Goal: Task Accomplishment & Management: Use online tool/utility

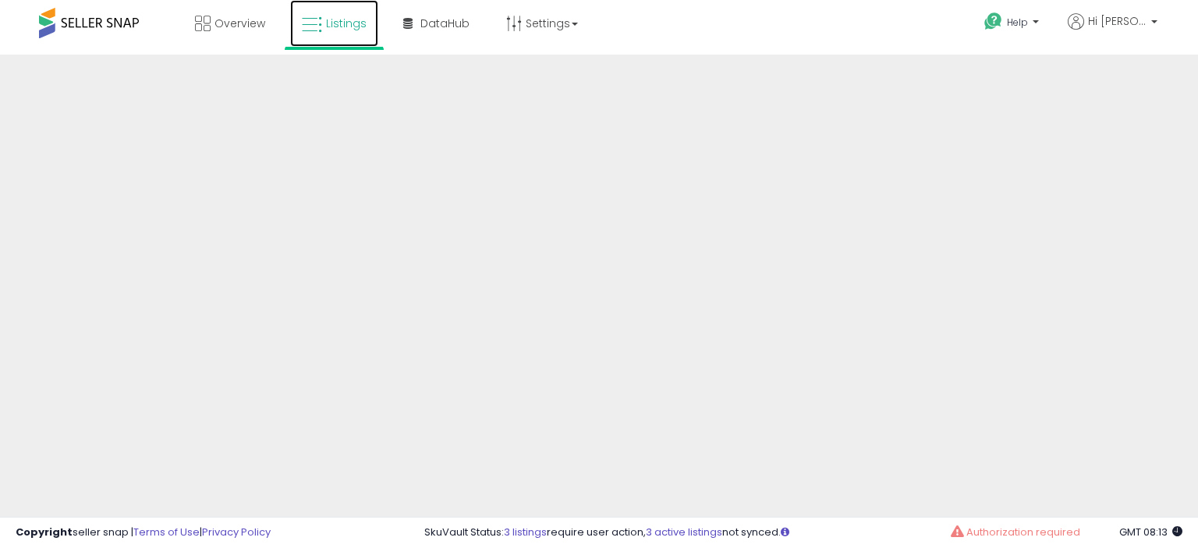
click at [322, 33] on link "Listings" at bounding box center [334, 23] width 88 height 47
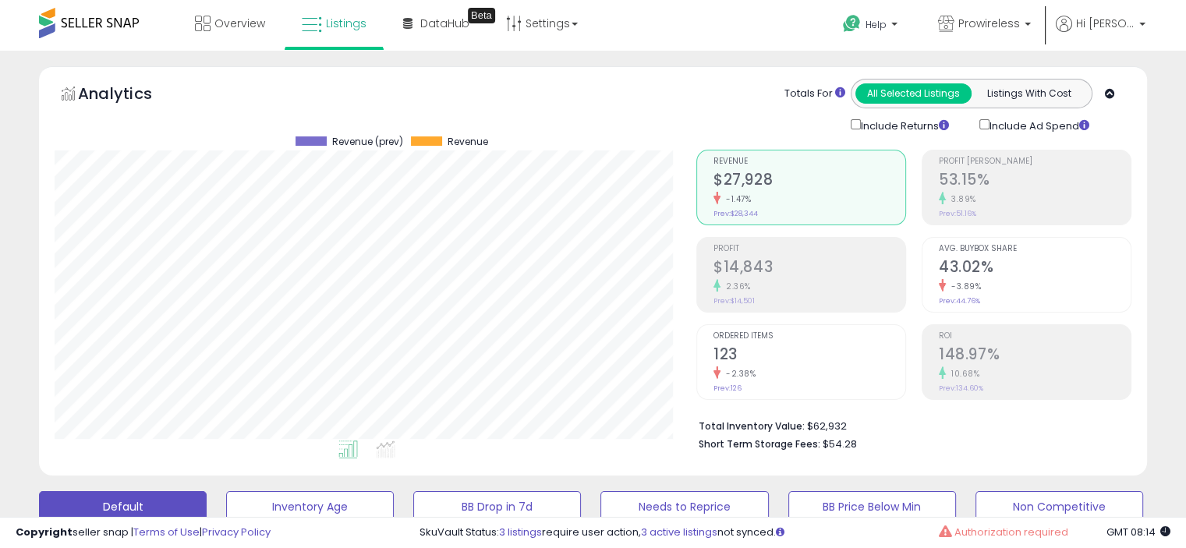
scroll to position [384, 0]
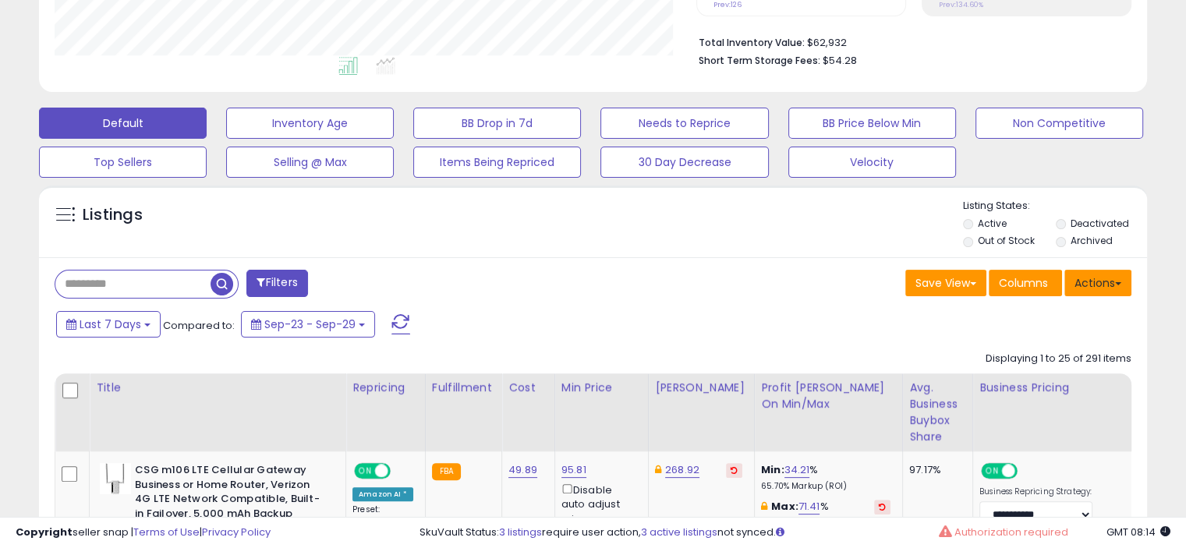
click at [1115, 289] on button "Actions" at bounding box center [1098, 283] width 67 height 27
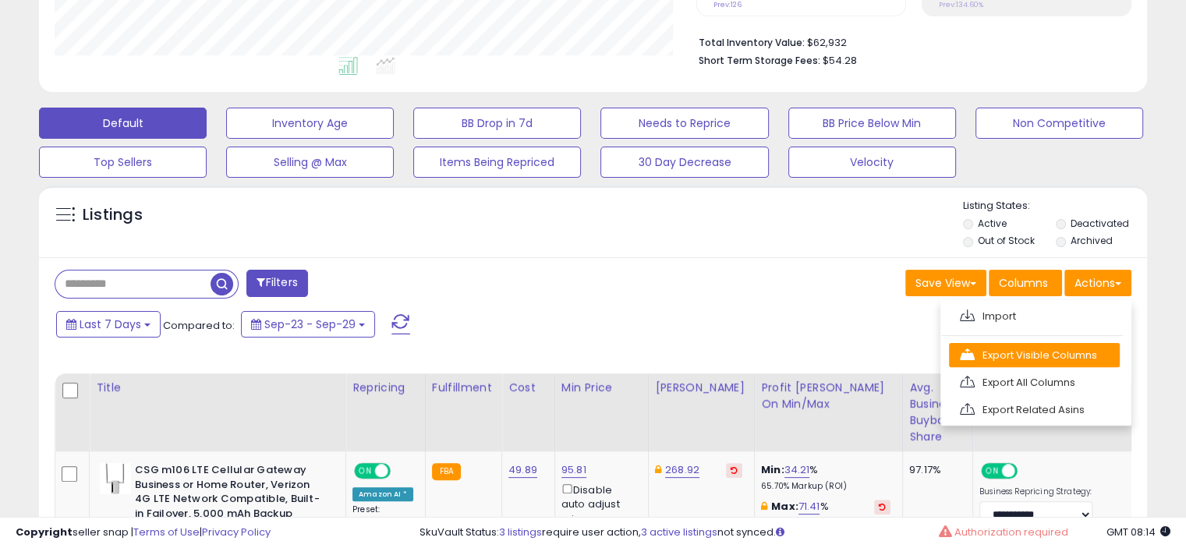
click at [1070, 345] on link "Export Visible Columns" at bounding box center [1034, 355] width 171 height 24
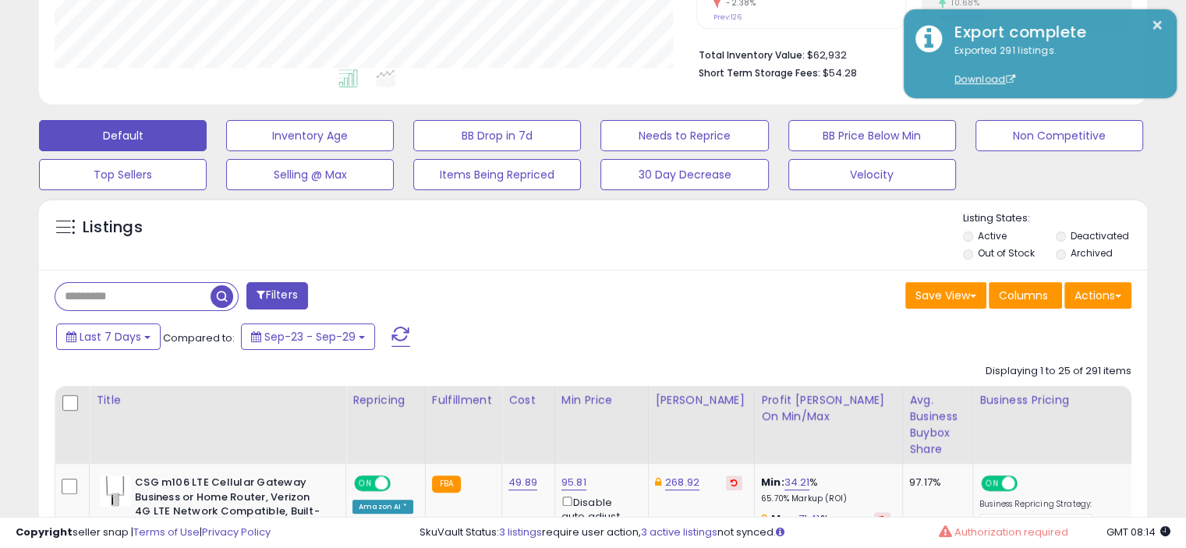
scroll to position [0, 0]
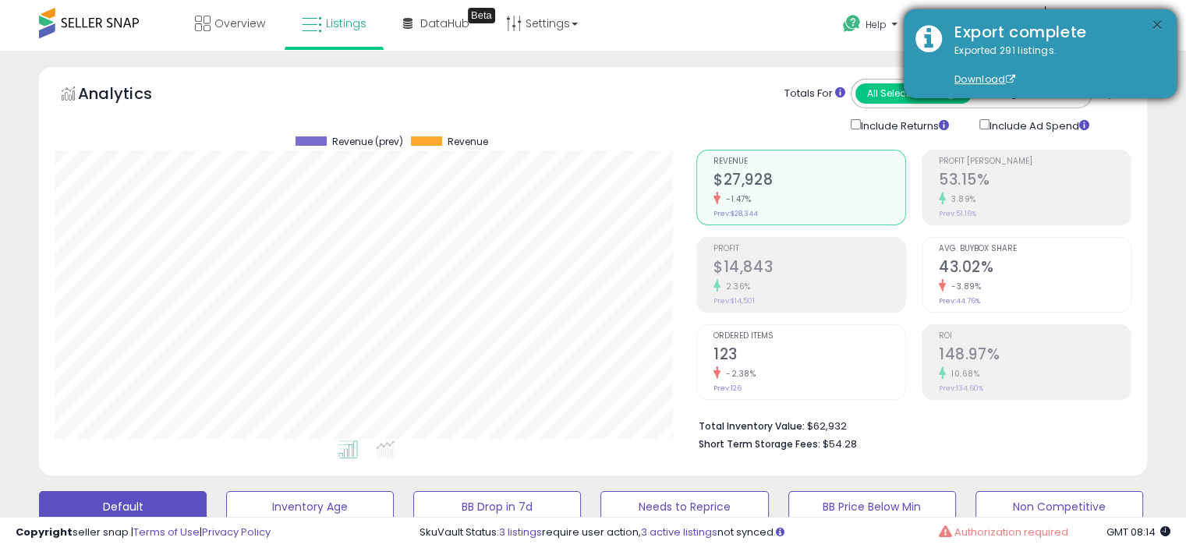
click at [1151, 20] on button "×" at bounding box center [1157, 26] width 12 height 20
